Goal: Information Seeking & Learning: Compare options

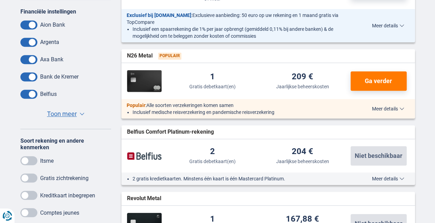
scroll to position [226, 0]
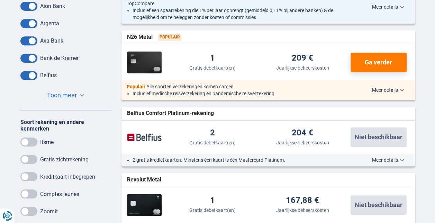
click at [25, 161] on span at bounding box center [28, 159] width 17 height 9
click at [0, 0] on input "checkbox" at bounding box center [0, 0] width 0 height 0
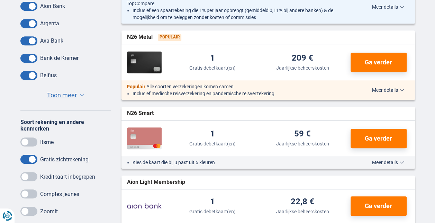
drag, startPoint x: 283, startPoint y: 121, endPoint x: 440, endPoint y: 107, distance: 157.4
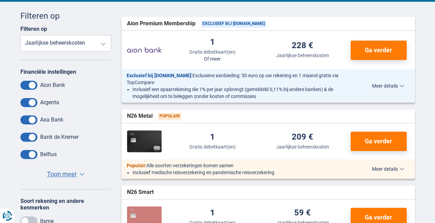
scroll to position [115, 0]
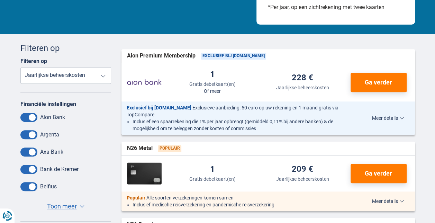
click at [103, 78] on select "Gratis debetkaart(en) Jaarlijkse beheerskosten" at bounding box center [65, 75] width 91 height 17
select select "freedebitcard-"
click at [20, 67] on select "Gratis debetkaart(en) Jaarlijkse beheerskosten" at bounding box center [65, 75] width 91 height 17
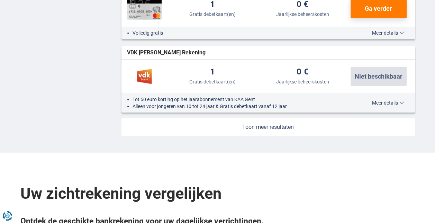
scroll to position [877, 0]
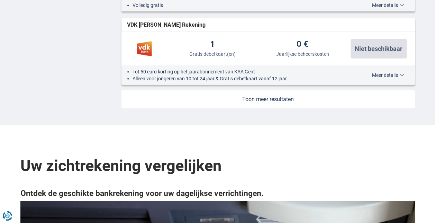
click at [266, 93] on link at bounding box center [267, 99] width 293 height 18
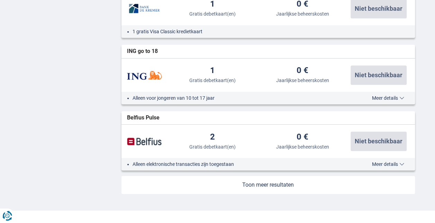
scroll to position [1519, 0]
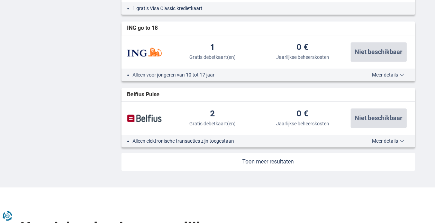
click at [266, 159] on link at bounding box center [267, 162] width 293 height 18
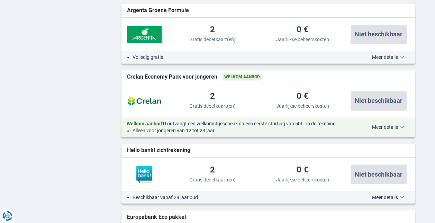
scroll to position [1846, 0]
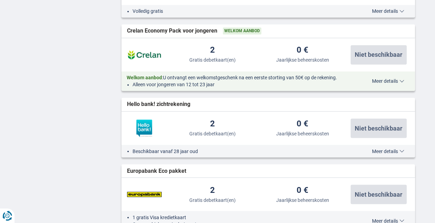
click at [394, 151] on div "Beschikbaar vanaf 28 jaar oud Meer details Minder details" at bounding box center [267, 151] width 293 height 12
click at [402, 148] on span "Meer details" at bounding box center [388, 150] width 32 height 5
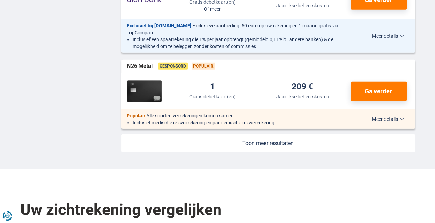
scroll to position [2174, 0]
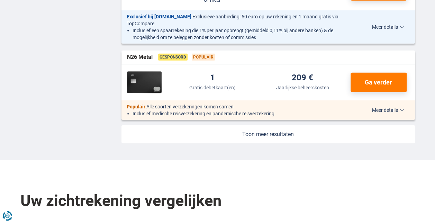
click at [272, 134] on link at bounding box center [267, 134] width 293 height 18
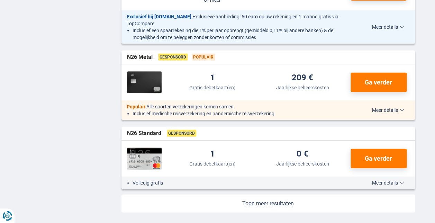
click at [275, 201] on link at bounding box center [267, 203] width 293 height 18
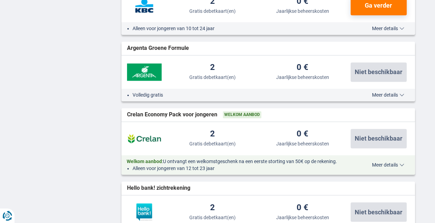
scroll to position [1761, 0]
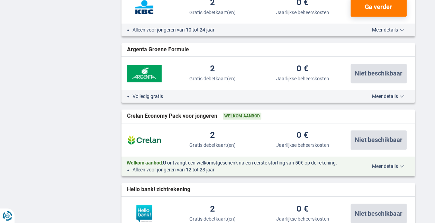
click at [401, 94] on span "Meer details" at bounding box center [388, 96] width 32 height 5
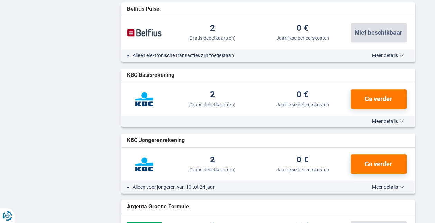
scroll to position [1600, 0]
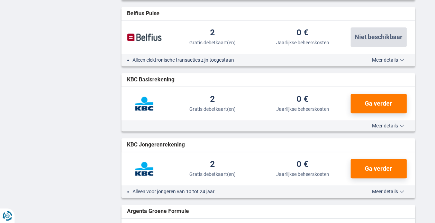
click at [388, 57] on span "Meer details" at bounding box center [388, 59] width 32 height 5
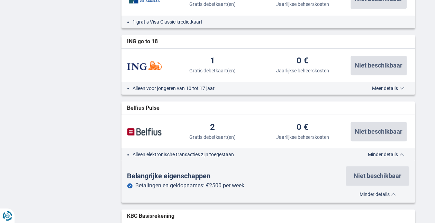
scroll to position [1503, 0]
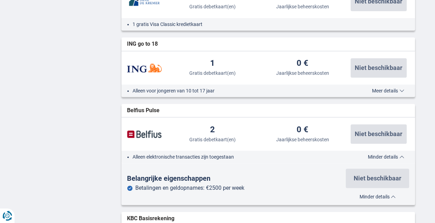
click at [403, 222] on div "KBC Basisrekening widget.list-item.current-accounts.null" at bounding box center [267, 218] width 293 height 13
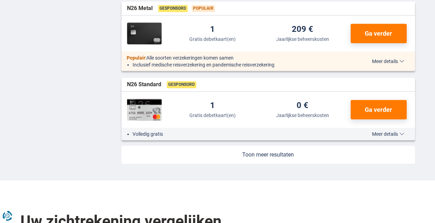
scroll to position [2352, 0]
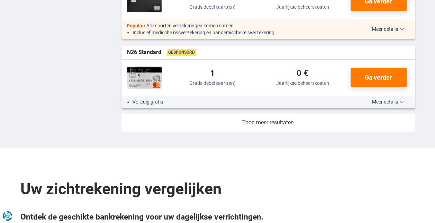
click at [247, 118] on link at bounding box center [267, 122] width 293 height 18
click at [251, 118] on link at bounding box center [267, 122] width 293 height 18
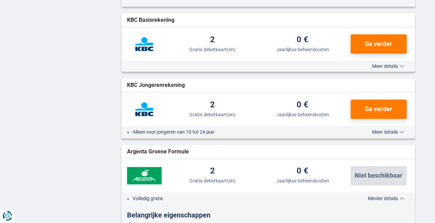
scroll to position [1678, 0]
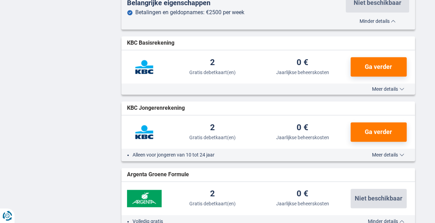
click at [388, 86] on span "Meer details" at bounding box center [388, 88] width 32 height 5
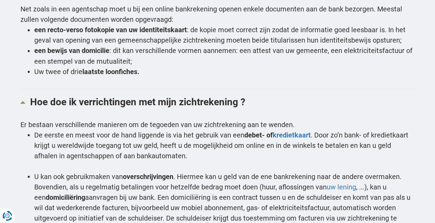
scroll to position [3231, 0]
